Goal: Task Accomplishment & Management: Complete application form

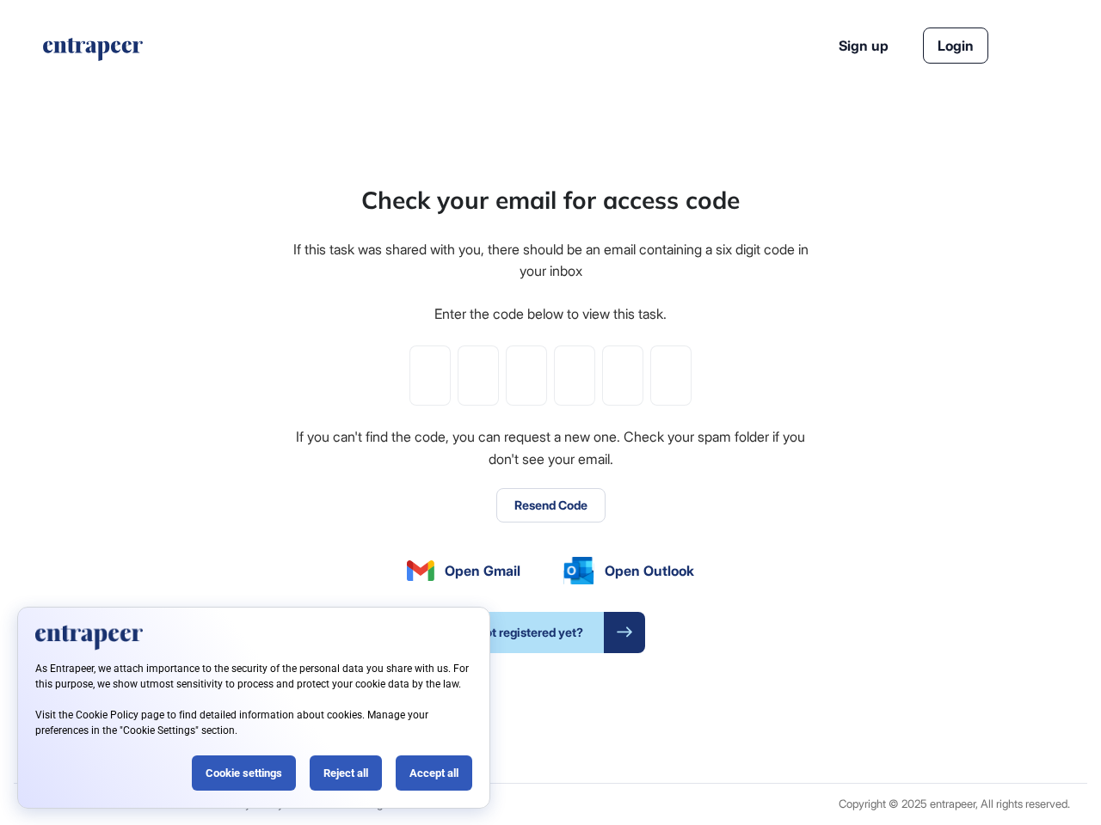
click at [550, 413] on div "Check your email for access code If this task was shared with you, there should…" at bounding box center [550, 417] width 519 height 471
click at [430, 376] on input "tel" at bounding box center [429, 376] width 41 height 60
click at [478, 376] on input "tel" at bounding box center [477, 376] width 41 height 60
click at [526, 376] on input "tel" at bounding box center [526, 376] width 41 height 60
click at [574, 376] on input "tel" at bounding box center [574, 376] width 41 height 60
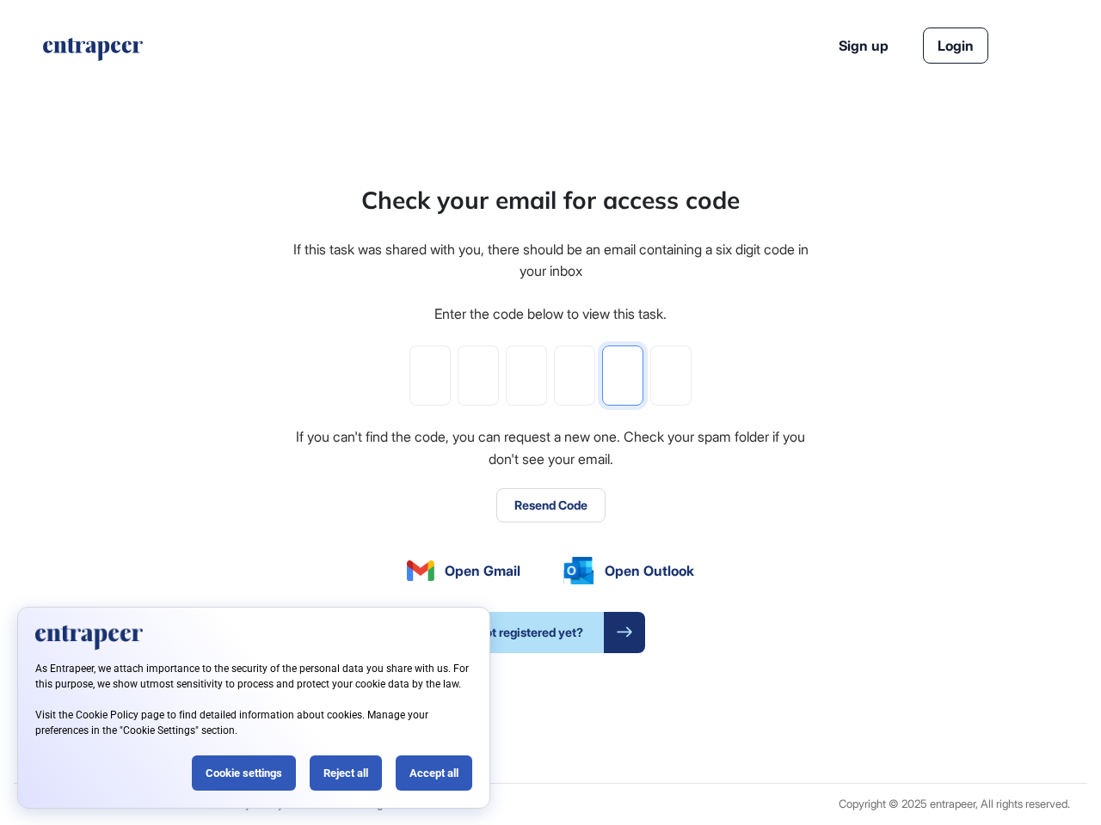
click at [622, 376] on input "tel" at bounding box center [622, 376] width 41 height 60
click at [671, 376] on input "tel" at bounding box center [670, 376] width 41 height 60
click at [550, 506] on button "Resend Code" at bounding box center [550, 505] width 109 height 34
